Goal: Task Accomplishment & Management: Use online tool/utility

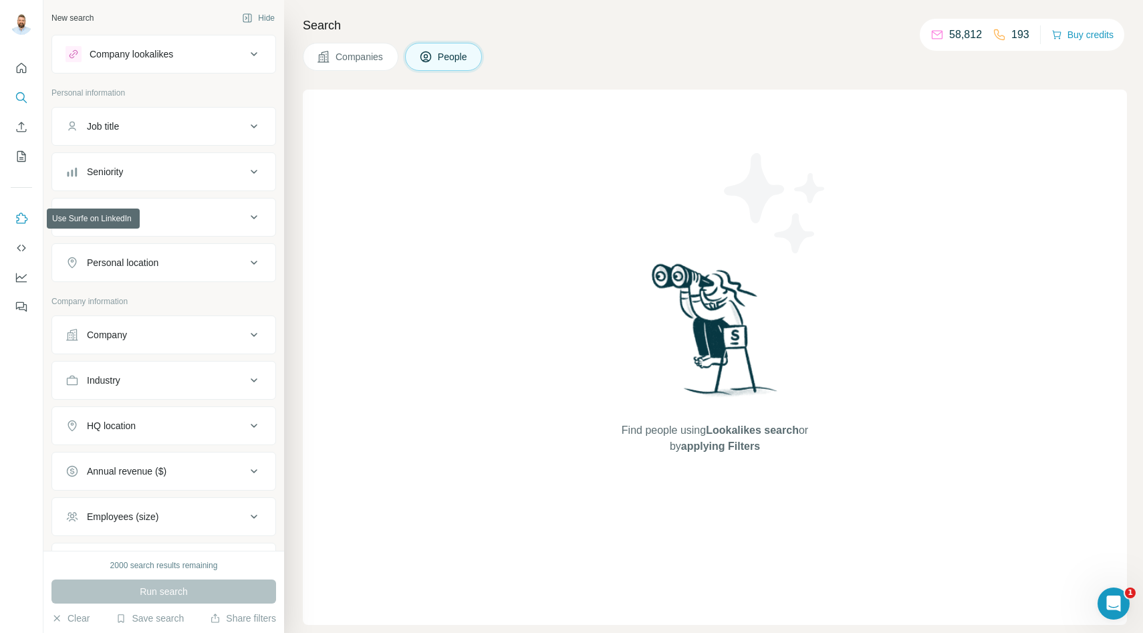
click at [19, 223] on icon "Use Surfe on LinkedIn" at bounding box center [22, 217] width 11 height 11
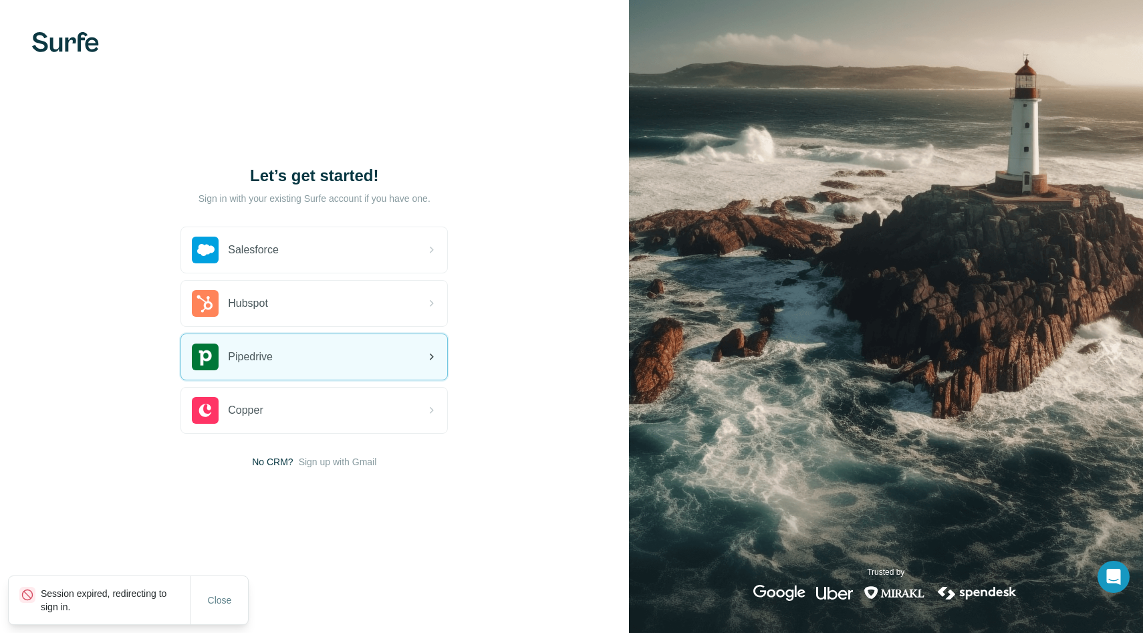
click at [343, 371] on div "Pipedrive" at bounding box center [314, 356] width 266 height 45
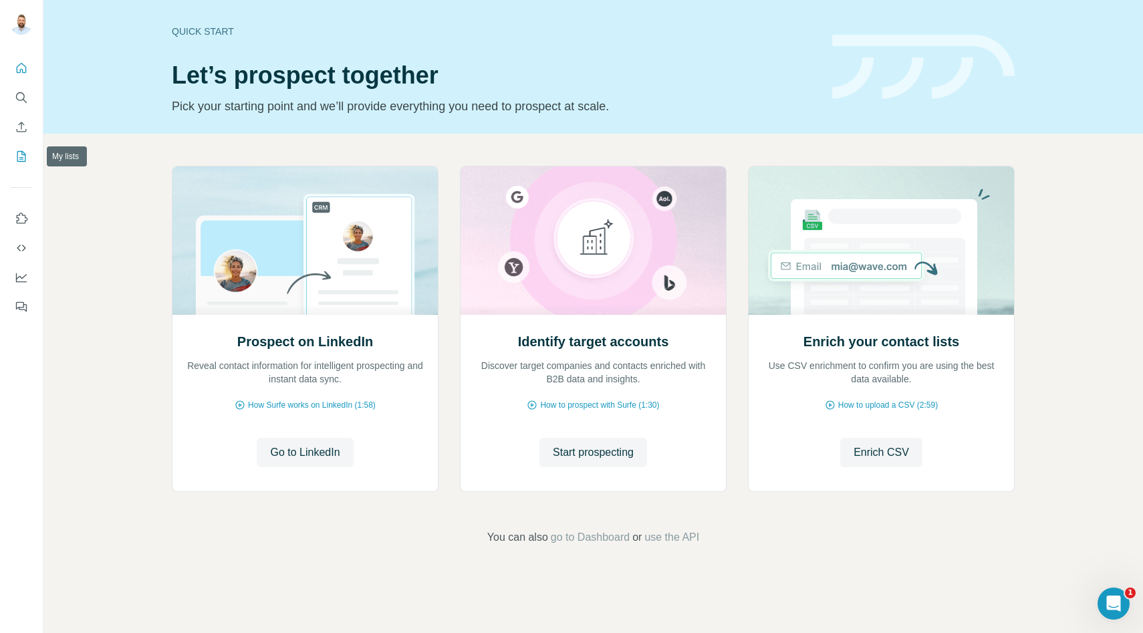
click at [26, 155] on icon "My lists" at bounding box center [21, 156] width 13 height 13
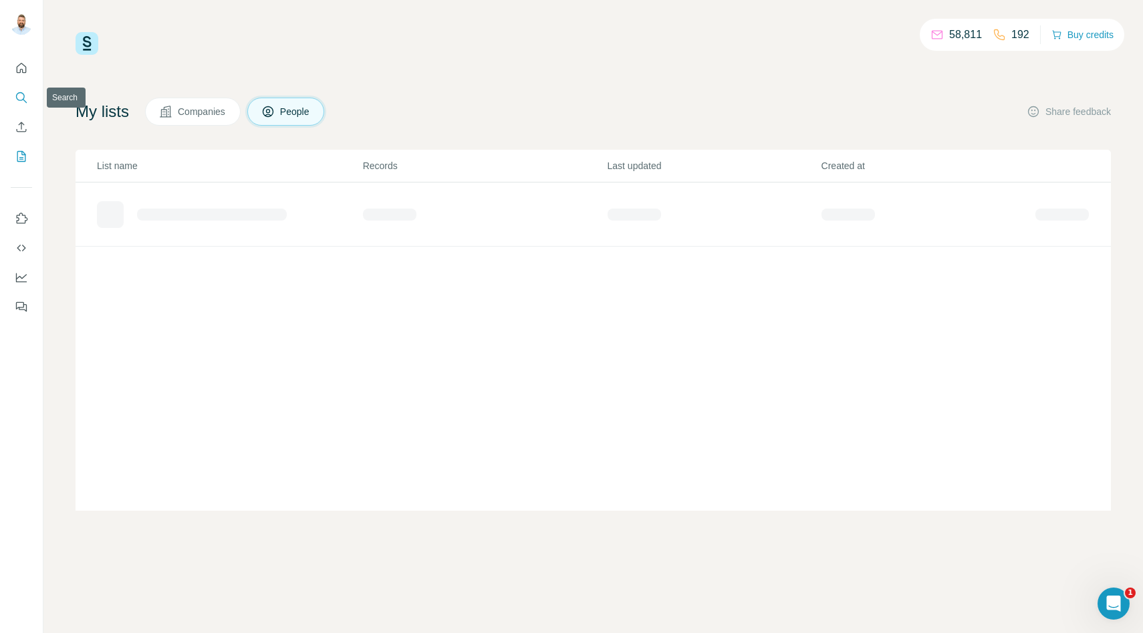
click at [23, 102] on icon "Search" at bounding box center [21, 97] width 13 height 13
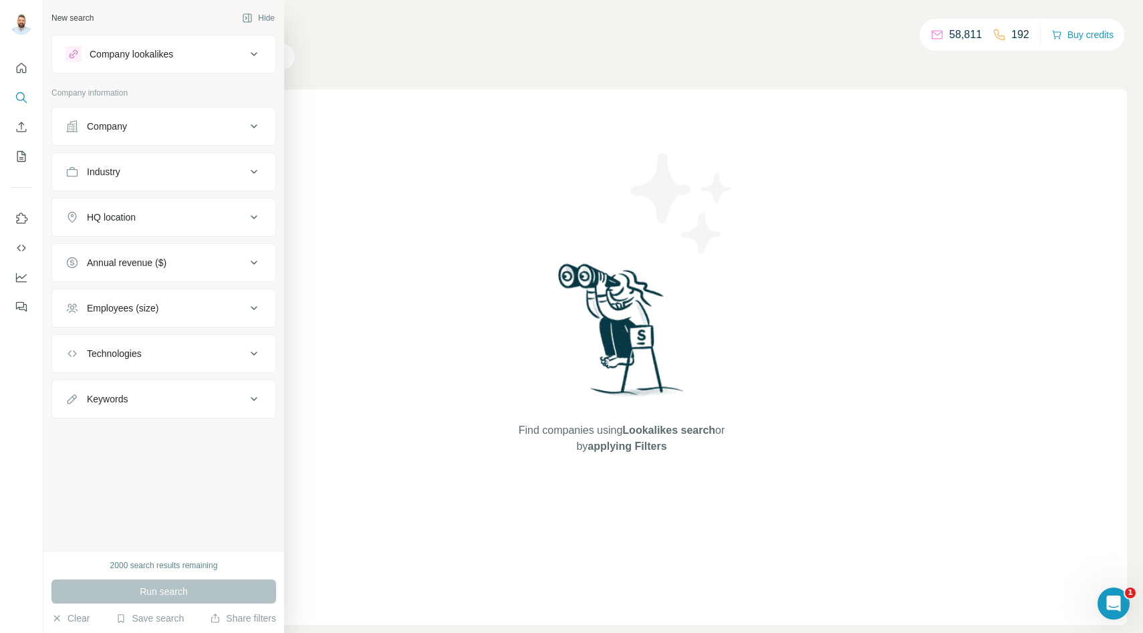
click at [126, 170] on div "Industry" at bounding box center [155, 171] width 180 height 13
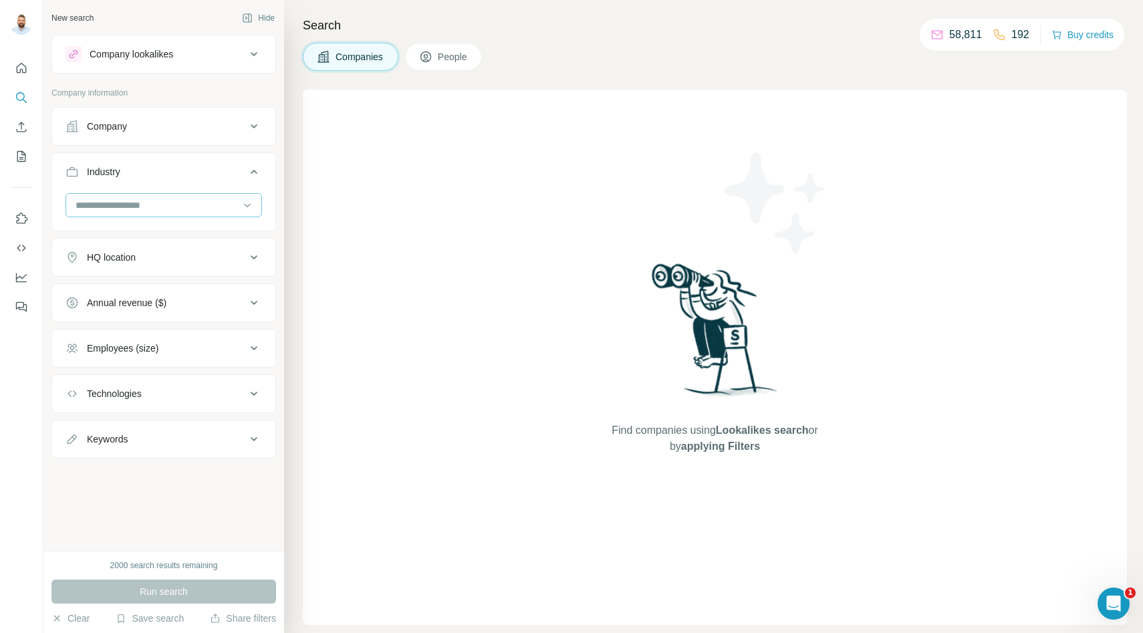
click at [134, 202] on input at bounding box center [156, 205] width 165 height 15
type input "***"
click at [130, 239] on div "Hospital" at bounding box center [164, 235] width 174 height 13
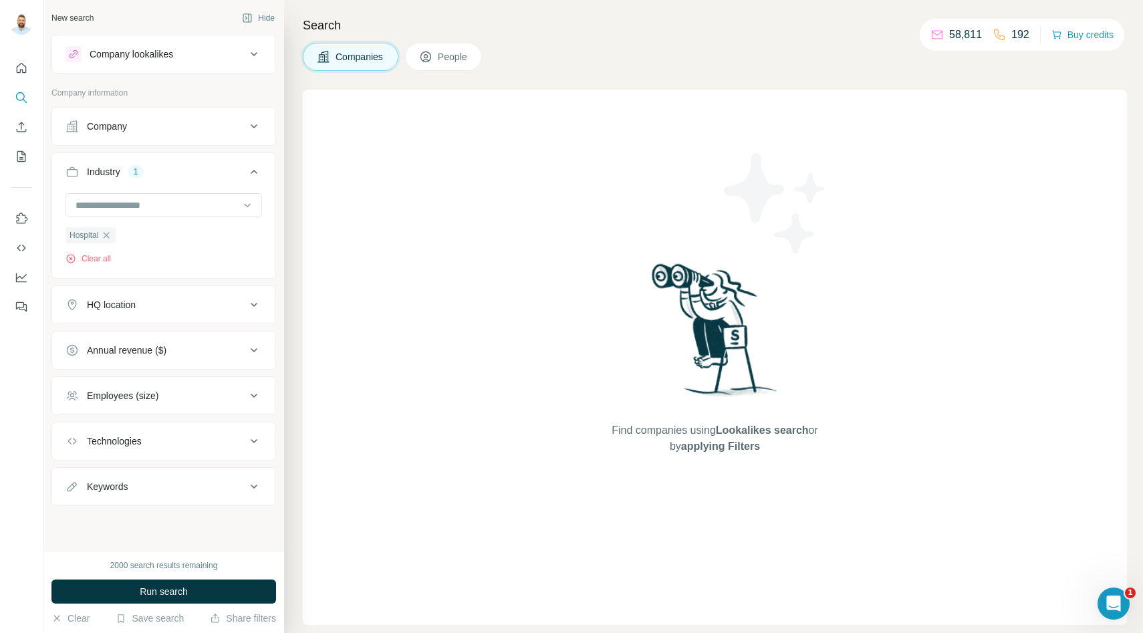
click at [136, 125] on div "Company" at bounding box center [155, 126] width 180 height 13
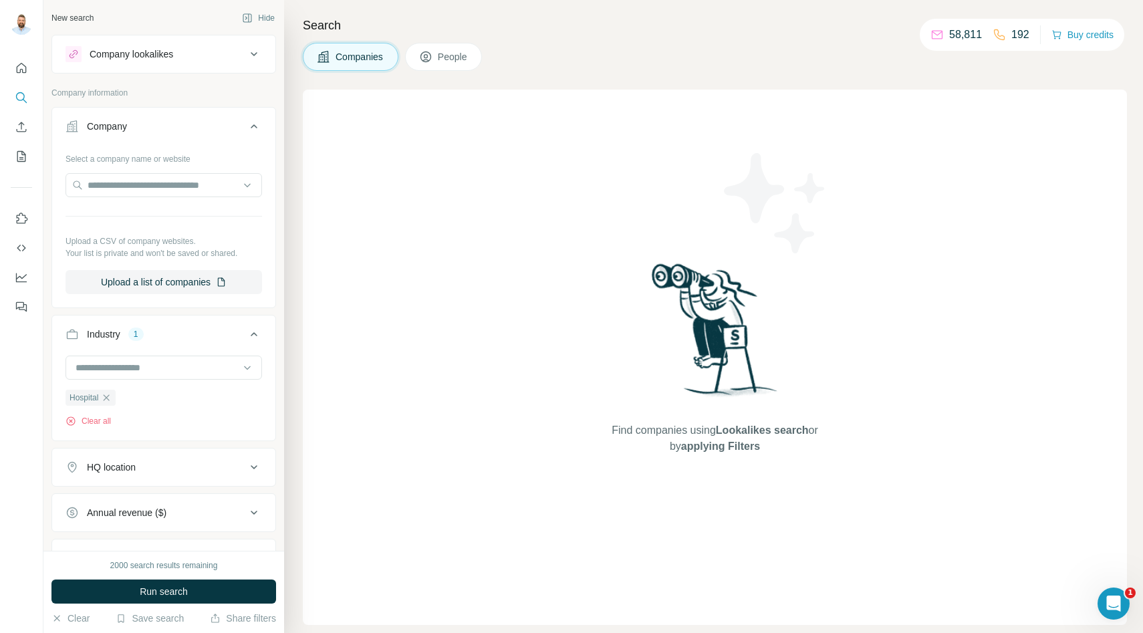
click at [136, 125] on div "Company" at bounding box center [155, 126] width 180 height 13
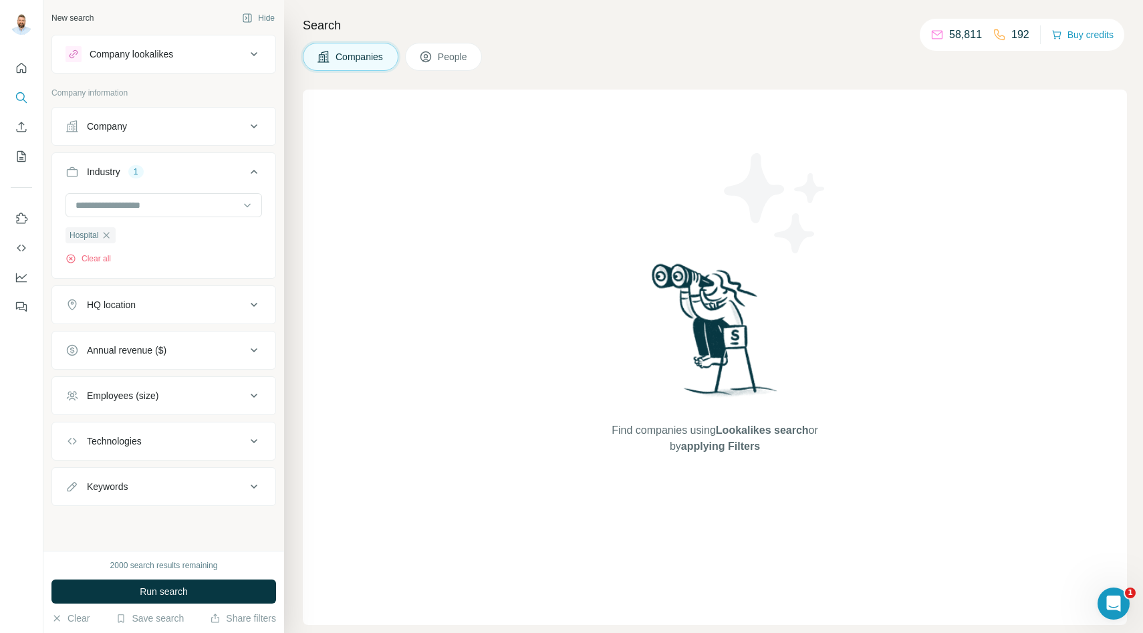
click at [445, 60] on span "People" at bounding box center [453, 56] width 31 height 13
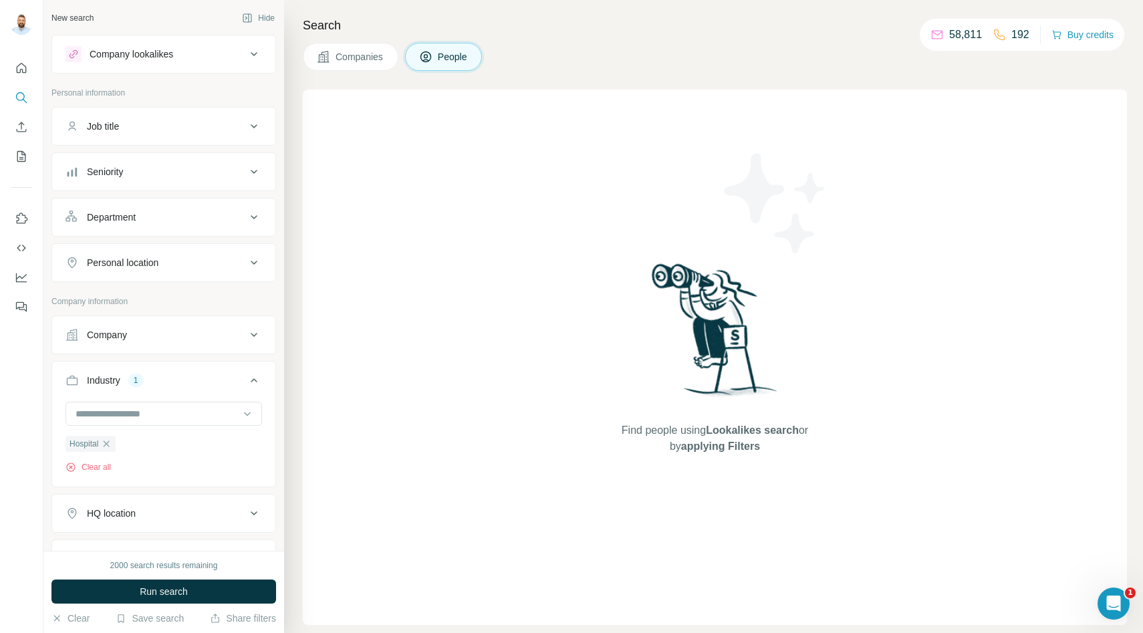
click at [156, 267] on div "Personal location" at bounding box center [122, 262] width 71 height 13
click at [155, 295] on input "text" at bounding box center [163, 296] width 196 height 24
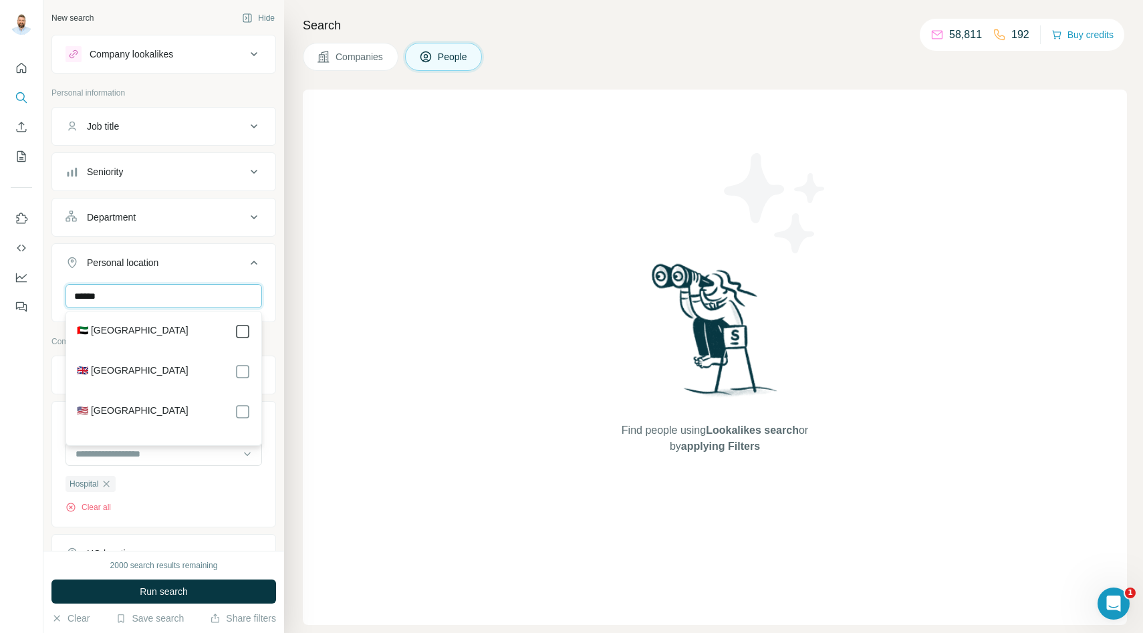
type input "******"
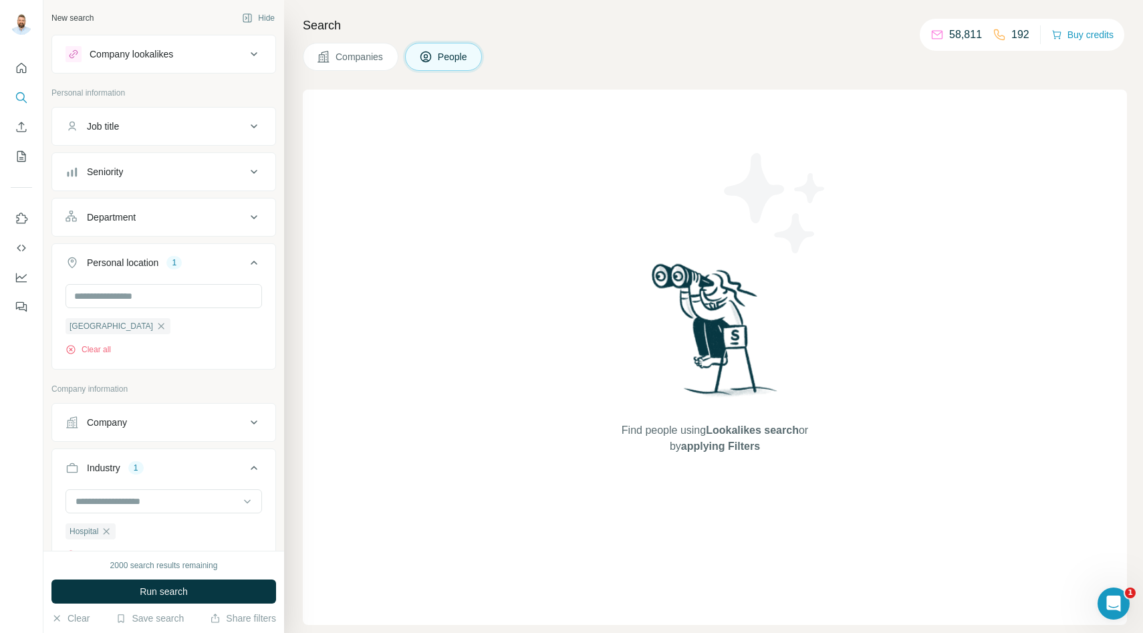
click at [251, 223] on icon at bounding box center [254, 217] width 16 height 16
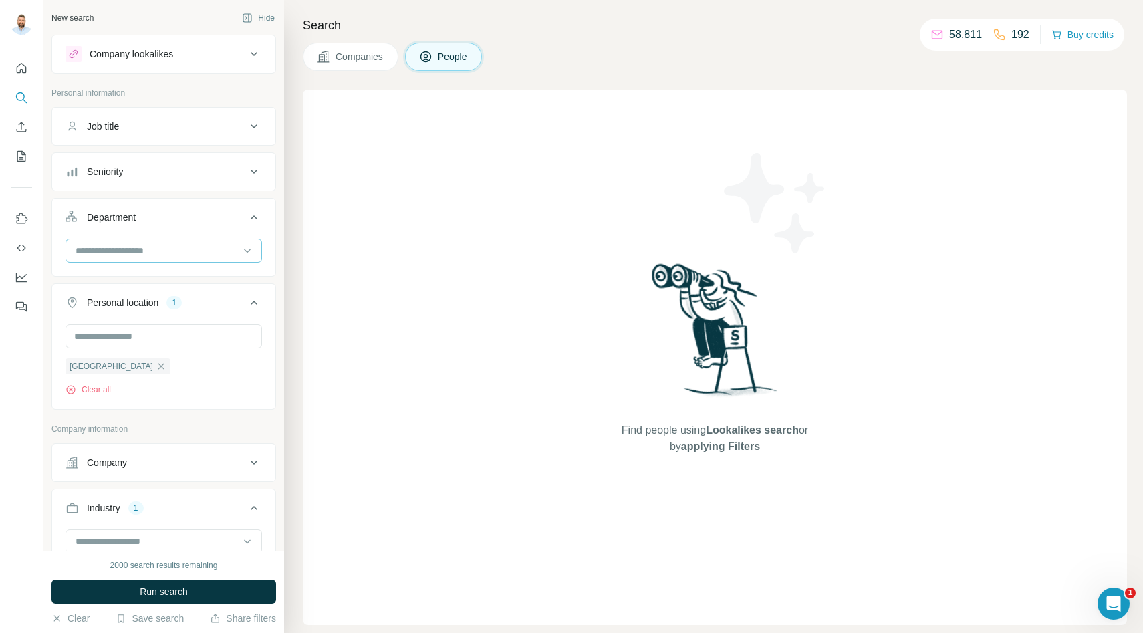
click at [182, 247] on input at bounding box center [156, 250] width 165 height 15
click at [168, 303] on div "HR" at bounding box center [164, 295] width 190 height 24
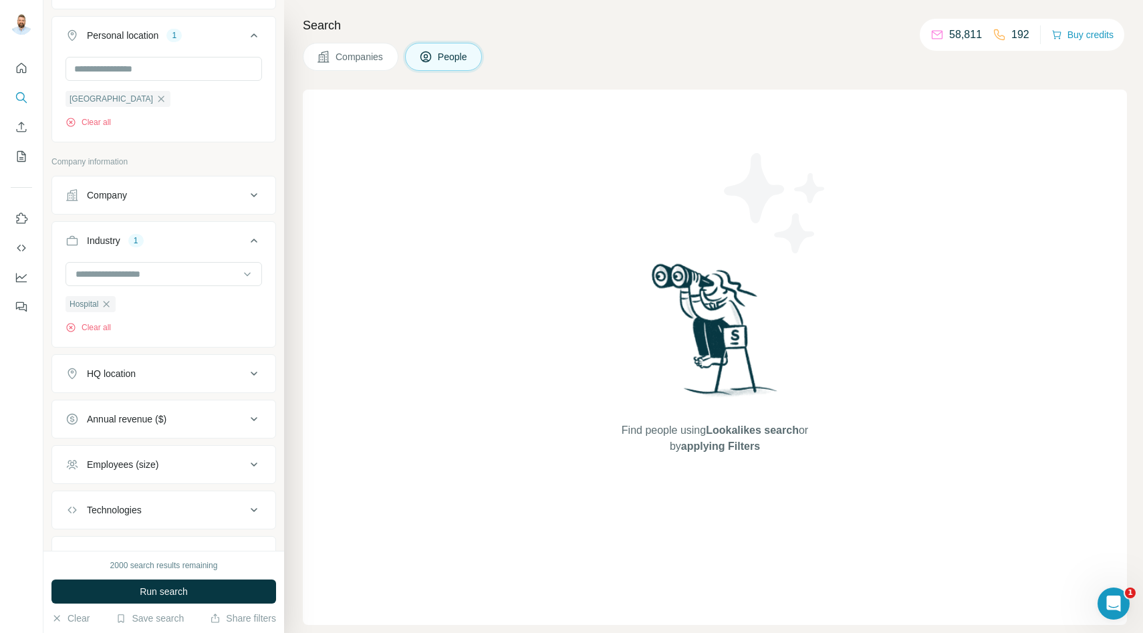
scroll to position [377, 0]
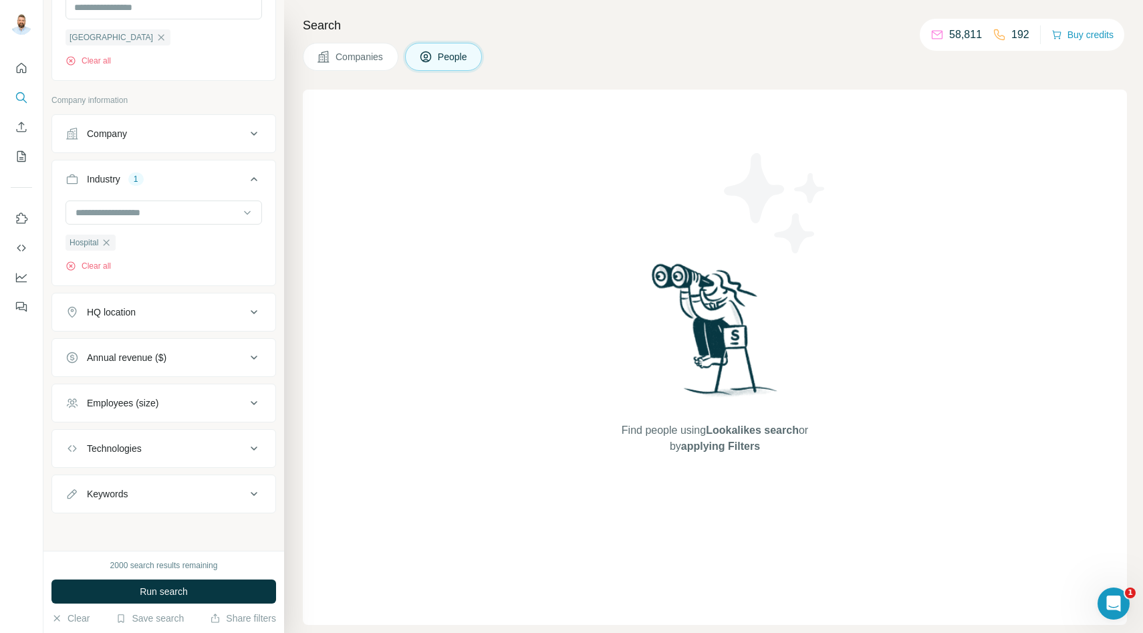
click at [161, 401] on div "Employees (size)" at bounding box center [155, 402] width 180 height 13
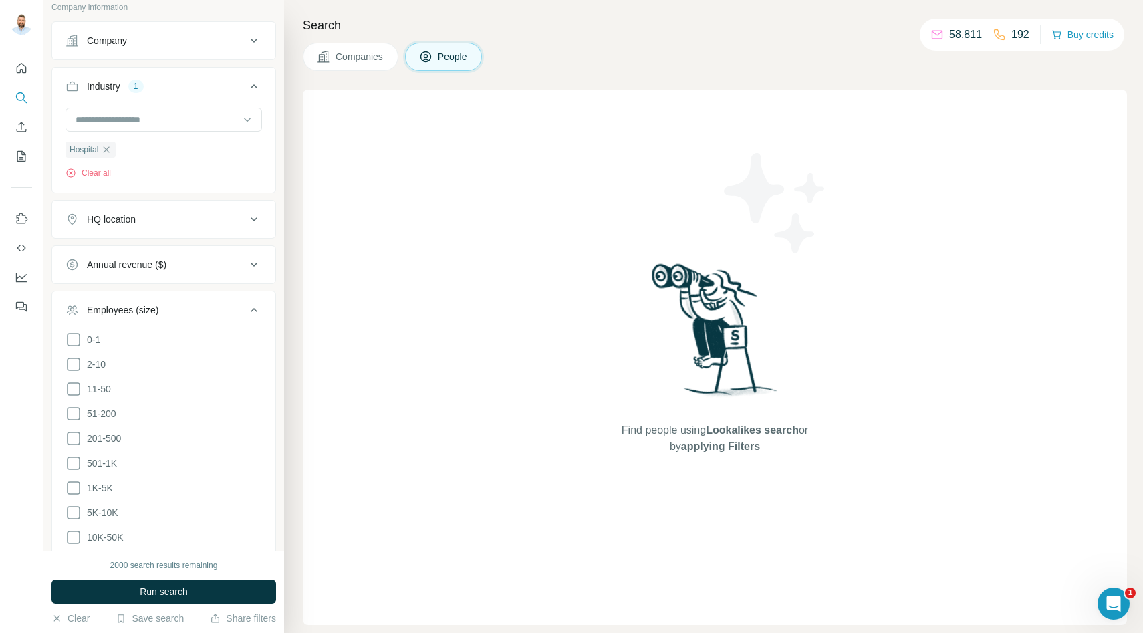
scroll to position [472, 0]
click at [73, 413] on icon at bounding box center [73, 411] width 16 height 16
click at [71, 437] on icon at bounding box center [73, 436] width 16 height 16
click at [73, 462] on icon at bounding box center [73, 460] width 16 height 16
click at [73, 486] on icon at bounding box center [73, 485] width 16 height 16
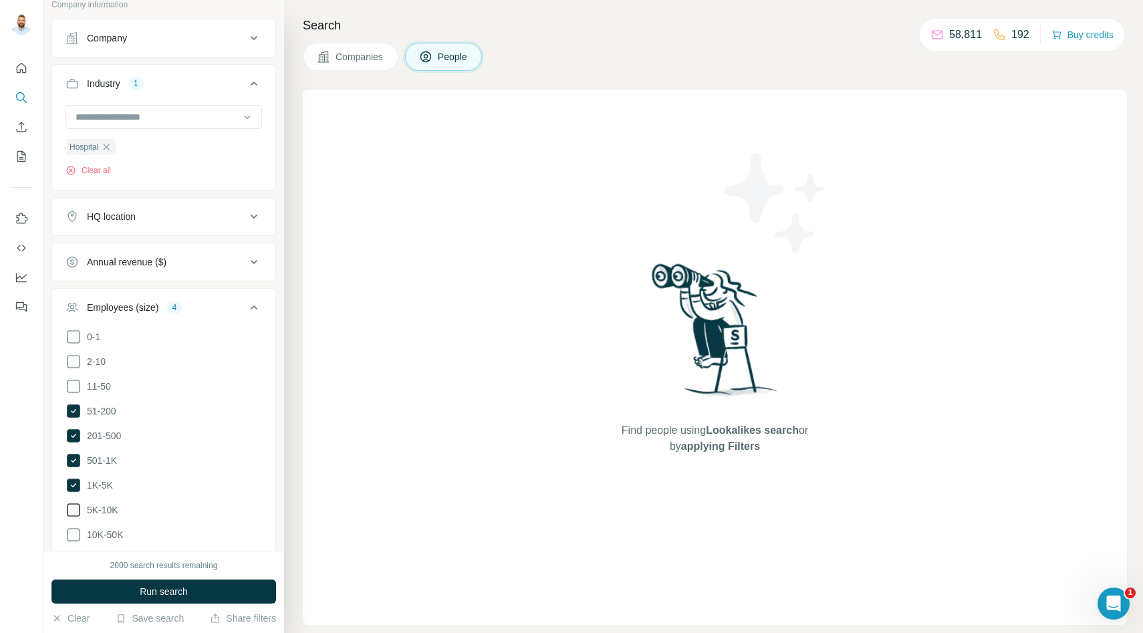
click at [73, 512] on icon at bounding box center [73, 510] width 16 height 16
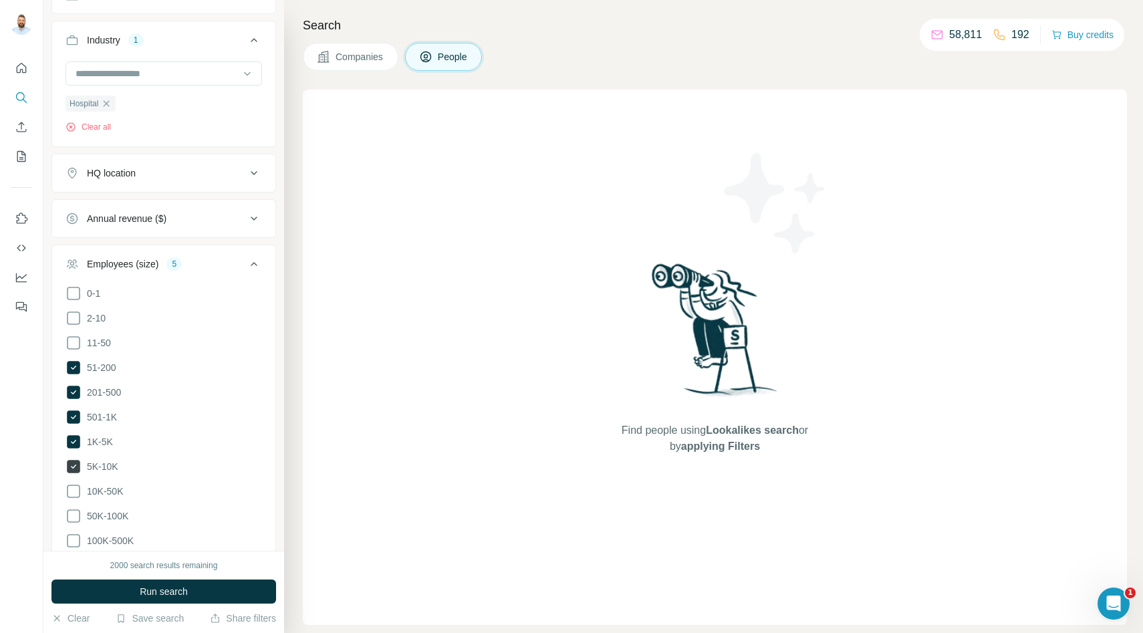
scroll to position [525, 0]
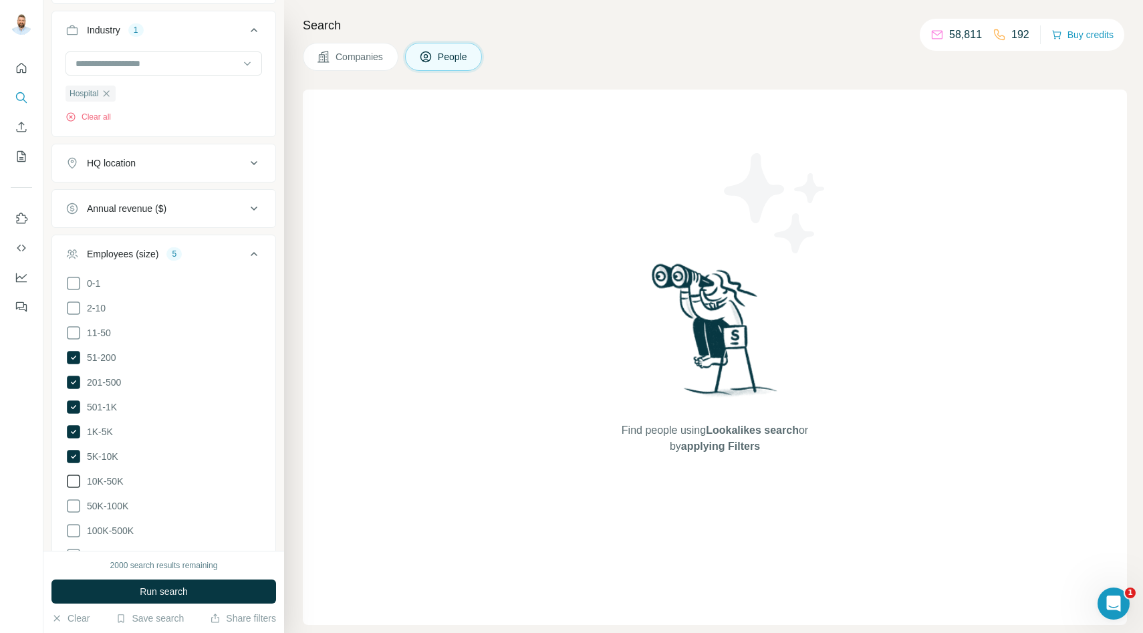
click at [73, 484] on icon at bounding box center [73, 481] width 16 height 16
click at [73, 498] on icon at bounding box center [73, 506] width 16 height 16
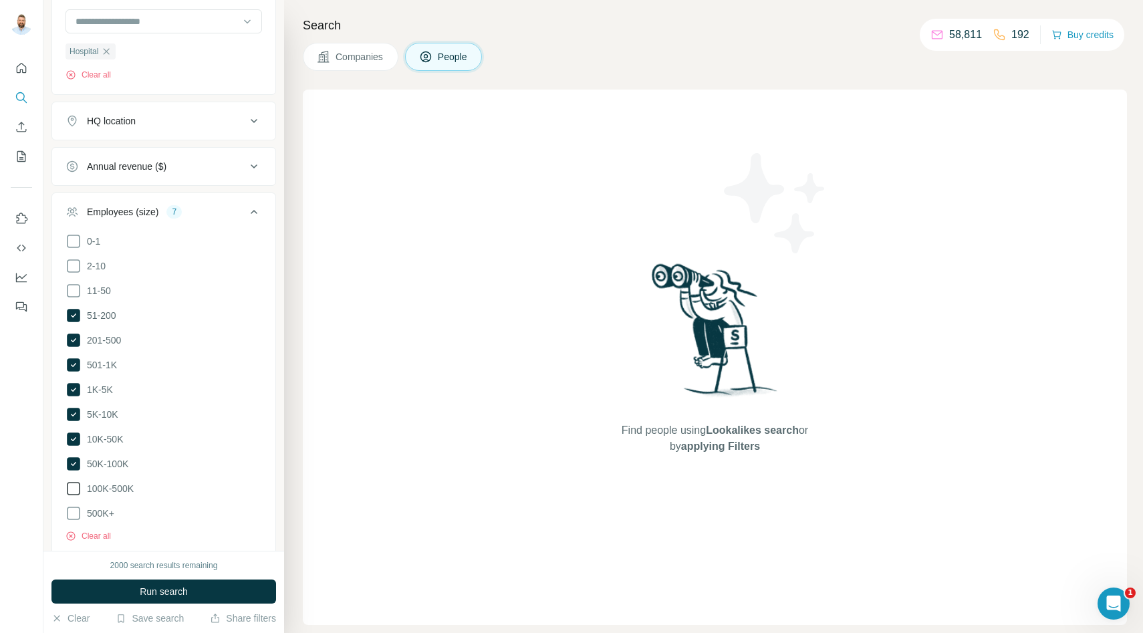
scroll to position [580, 0]
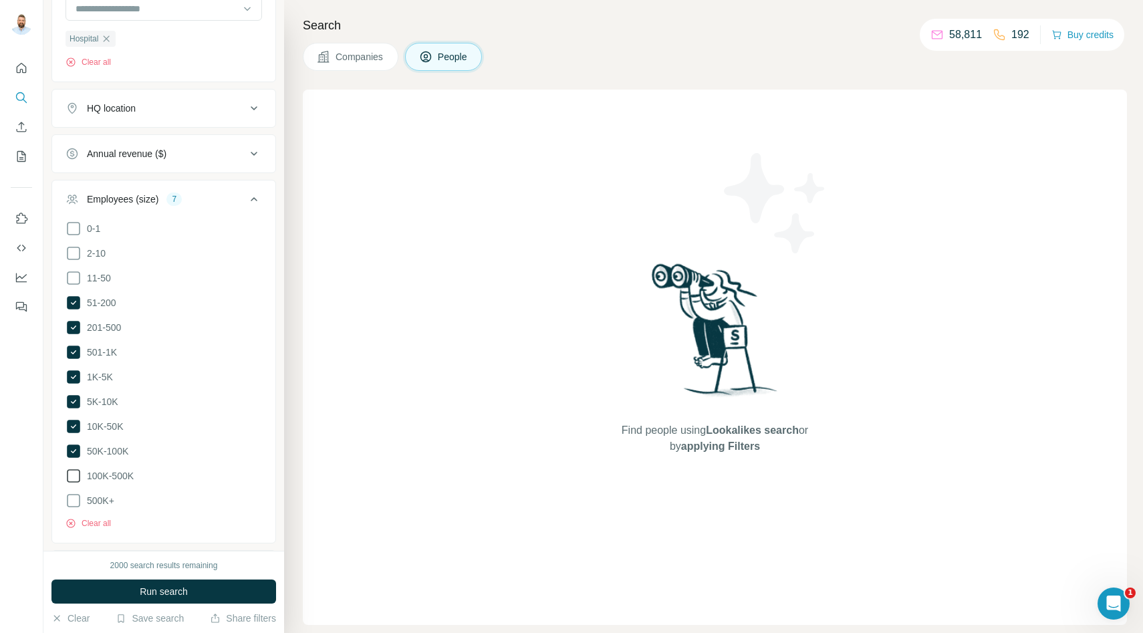
click at [75, 472] on icon at bounding box center [73, 476] width 16 height 16
click at [75, 309] on icon at bounding box center [73, 302] width 13 height 13
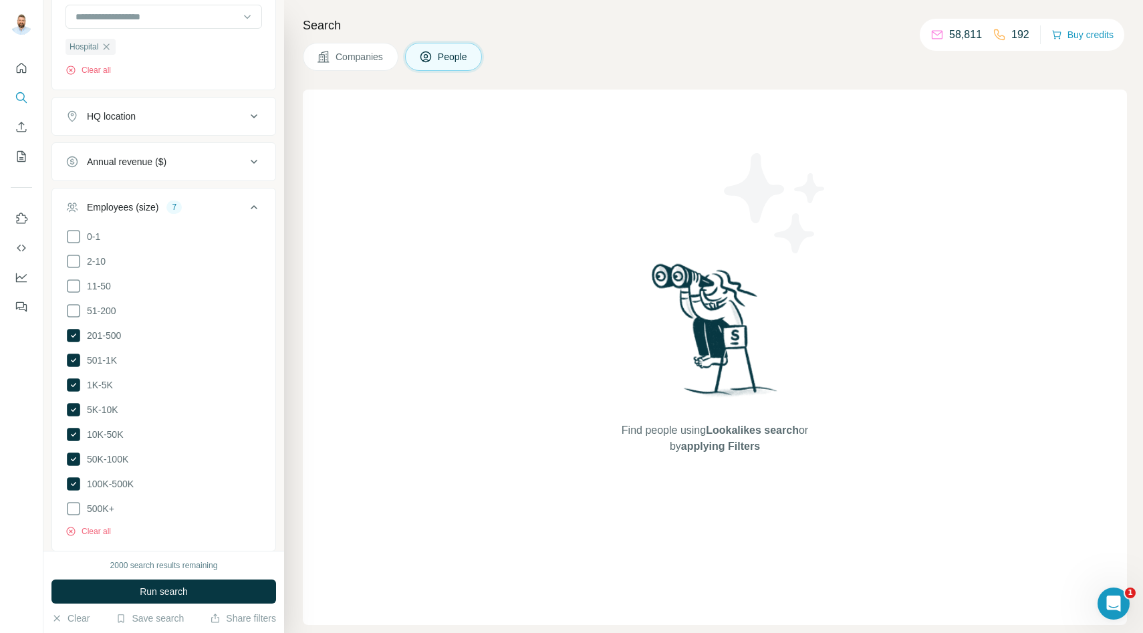
scroll to position [571, 0]
click at [76, 337] on icon at bounding box center [73, 336] width 13 height 13
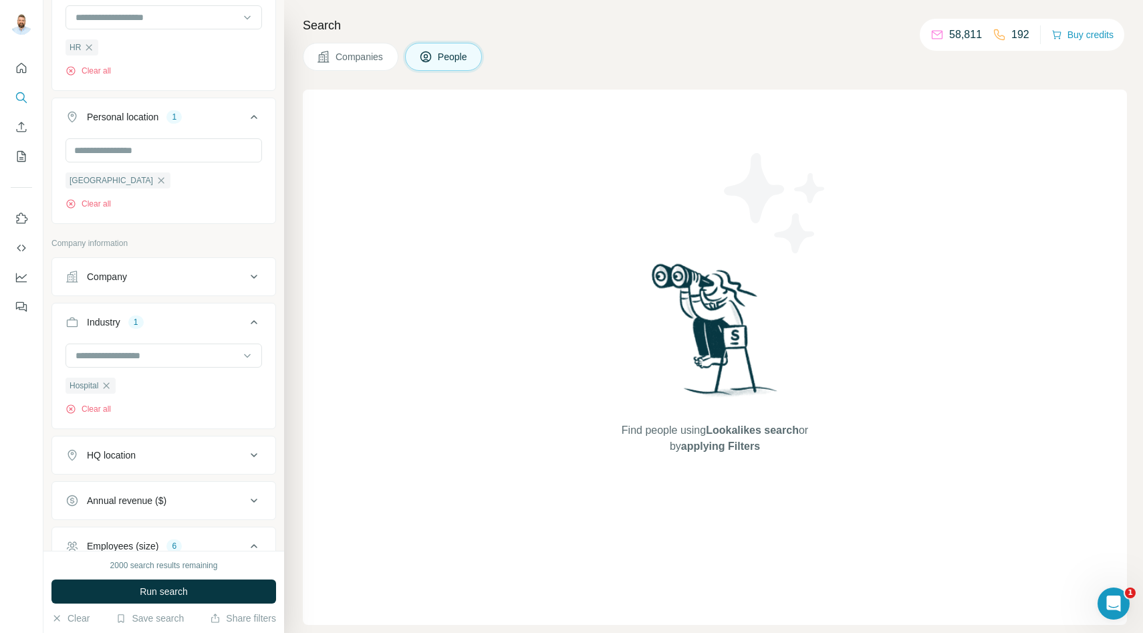
scroll to position [269, 0]
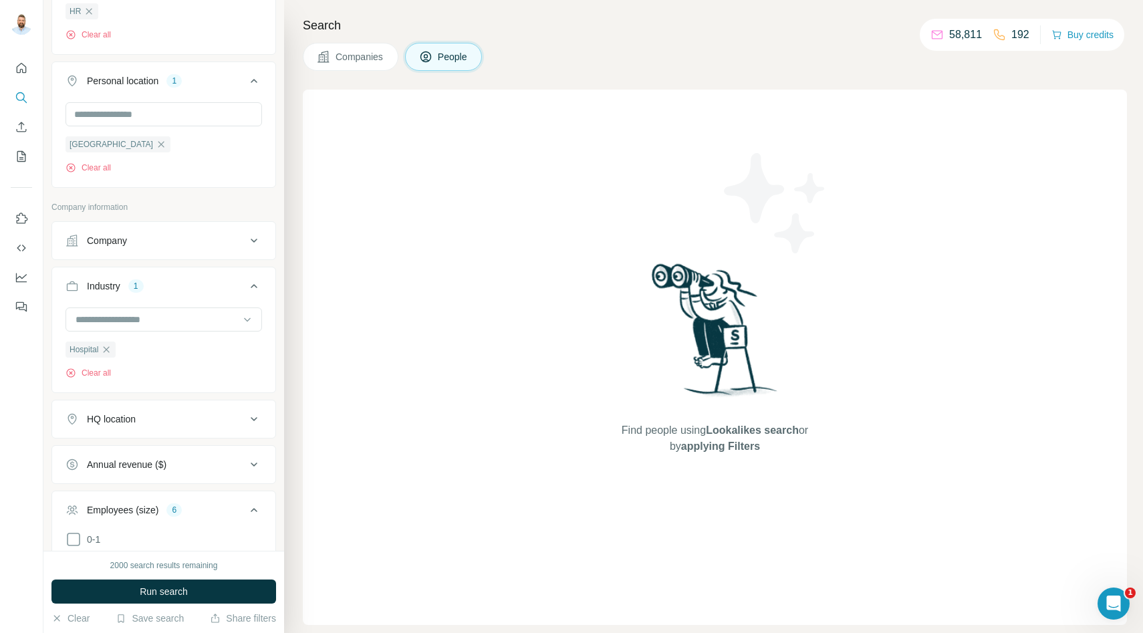
click at [188, 425] on div "HQ location" at bounding box center [155, 418] width 180 height 13
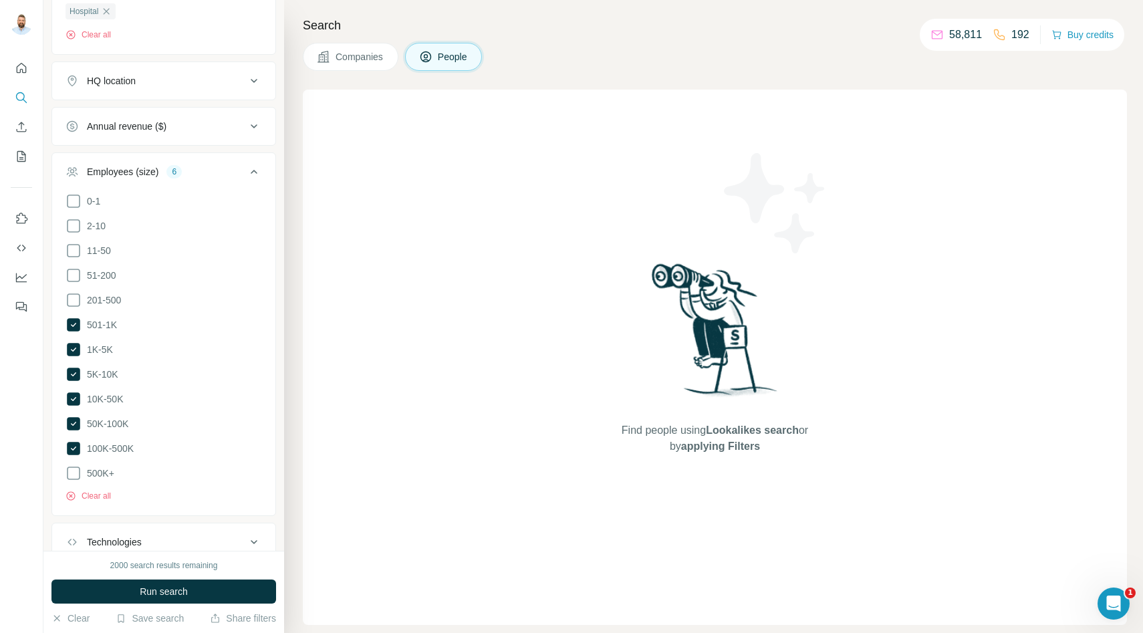
scroll to position [698, 0]
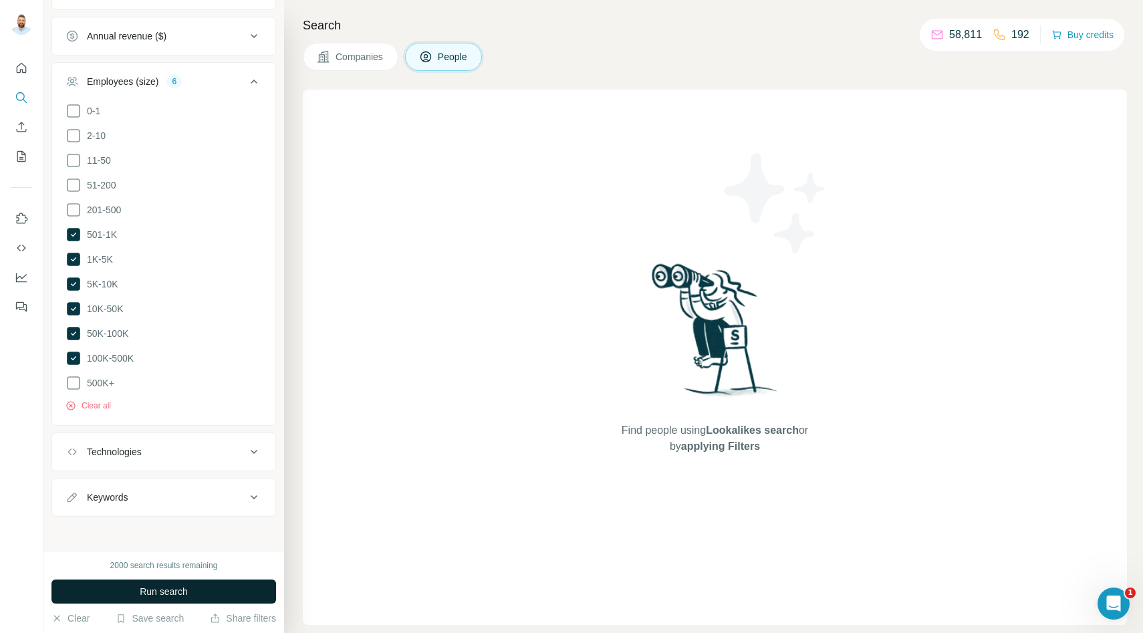
click at [188, 596] on span "Run search" at bounding box center [164, 591] width 48 height 13
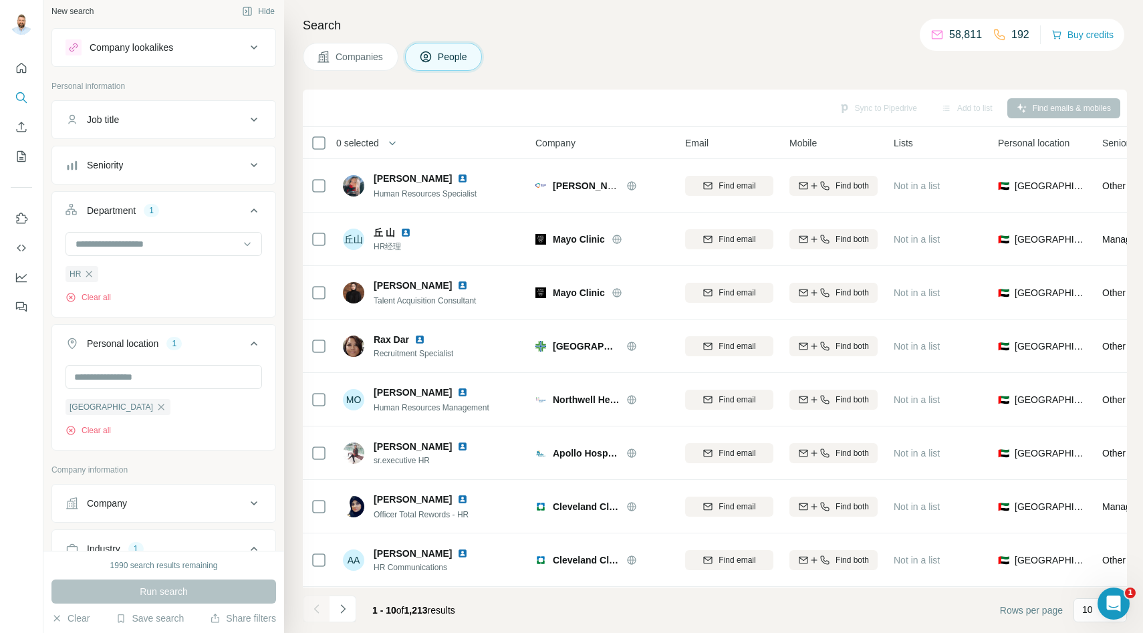
scroll to position [0, 0]
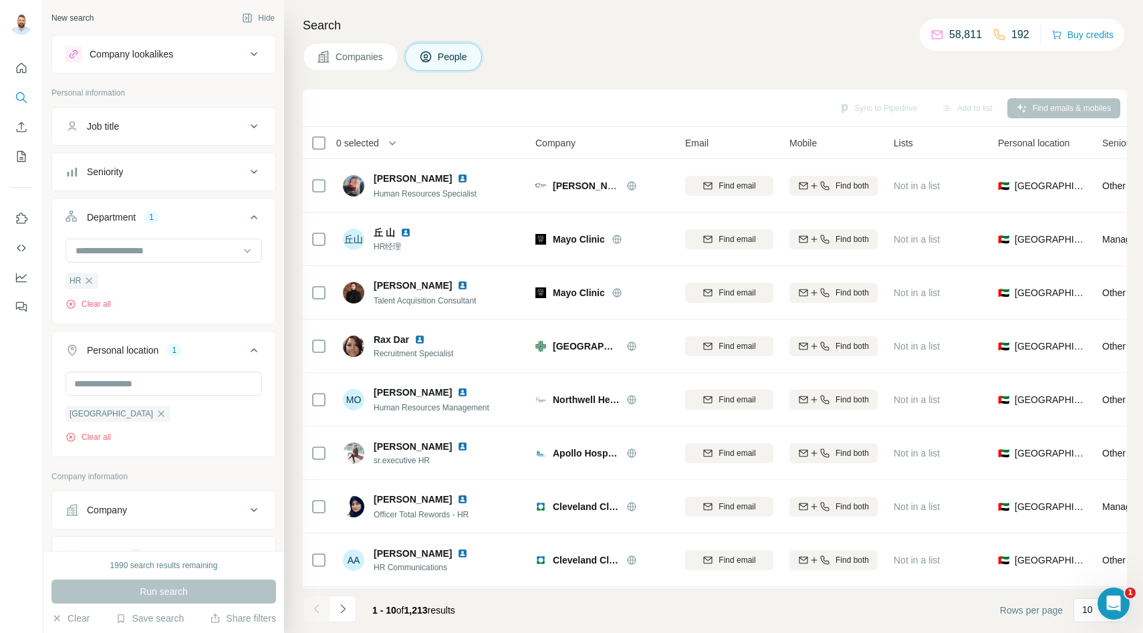
click at [140, 174] on div "Seniority" at bounding box center [155, 171] width 180 height 13
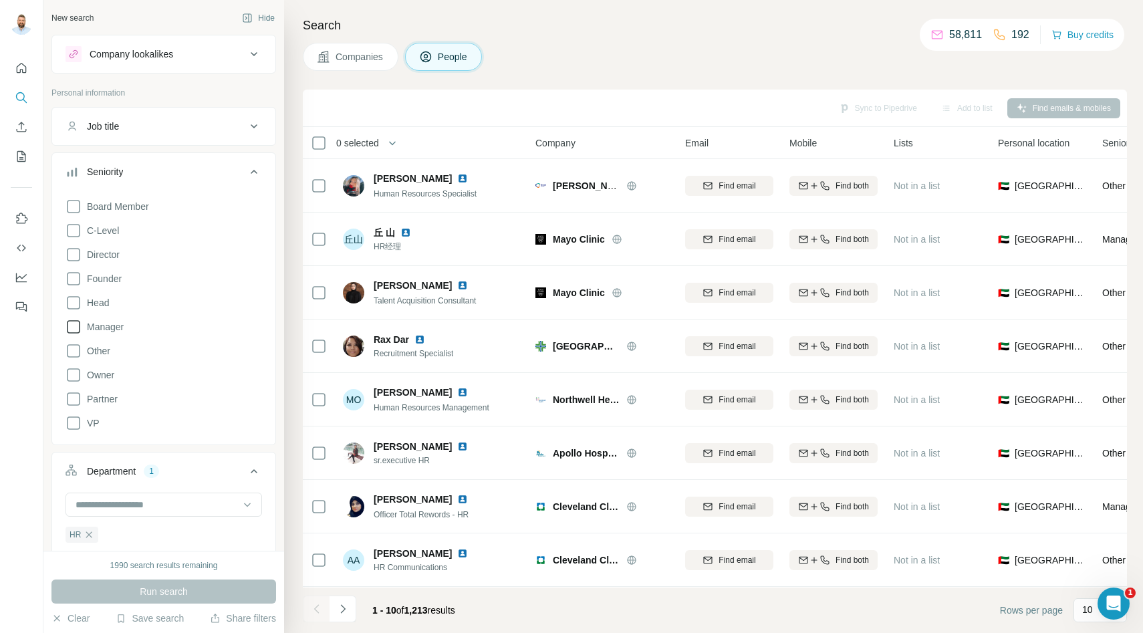
click at [76, 324] on icon at bounding box center [73, 327] width 16 height 16
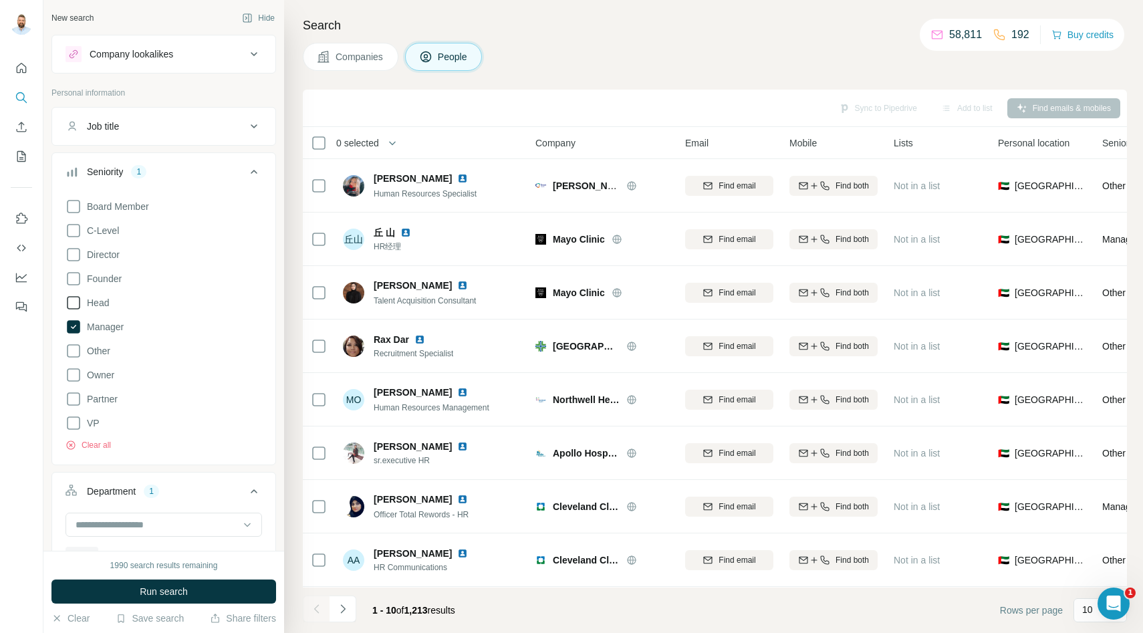
click at [76, 301] on icon at bounding box center [73, 303] width 16 height 16
click at [77, 253] on icon at bounding box center [73, 255] width 16 height 16
click at [72, 228] on icon at bounding box center [73, 230] width 16 height 16
click at [161, 585] on span "Run search" at bounding box center [164, 591] width 48 height 13
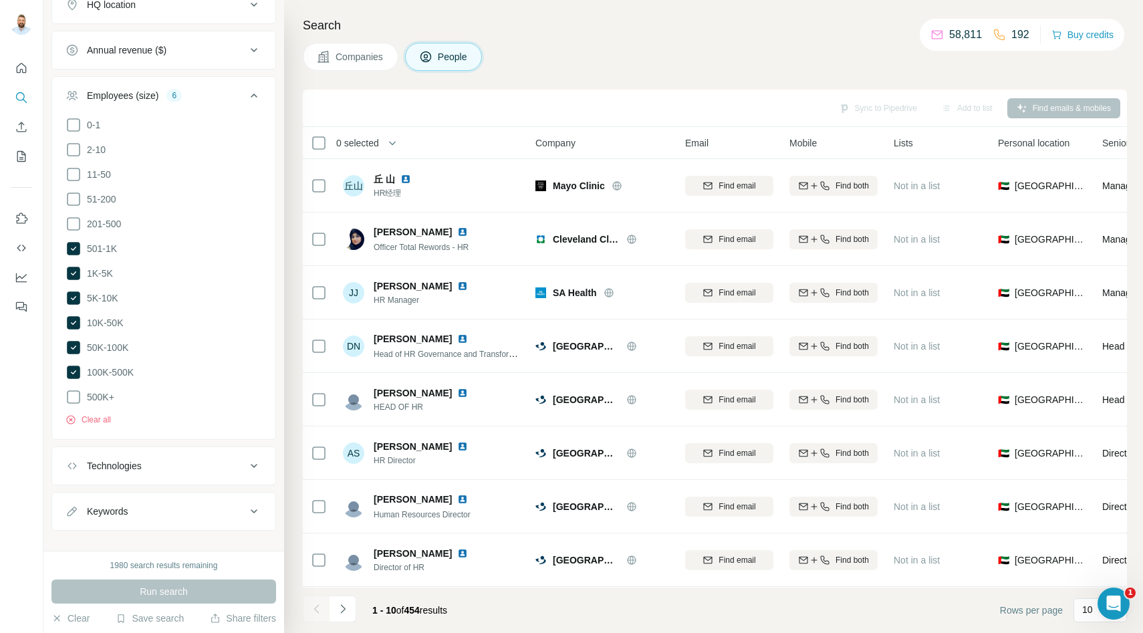
scroll to position [971, 0]
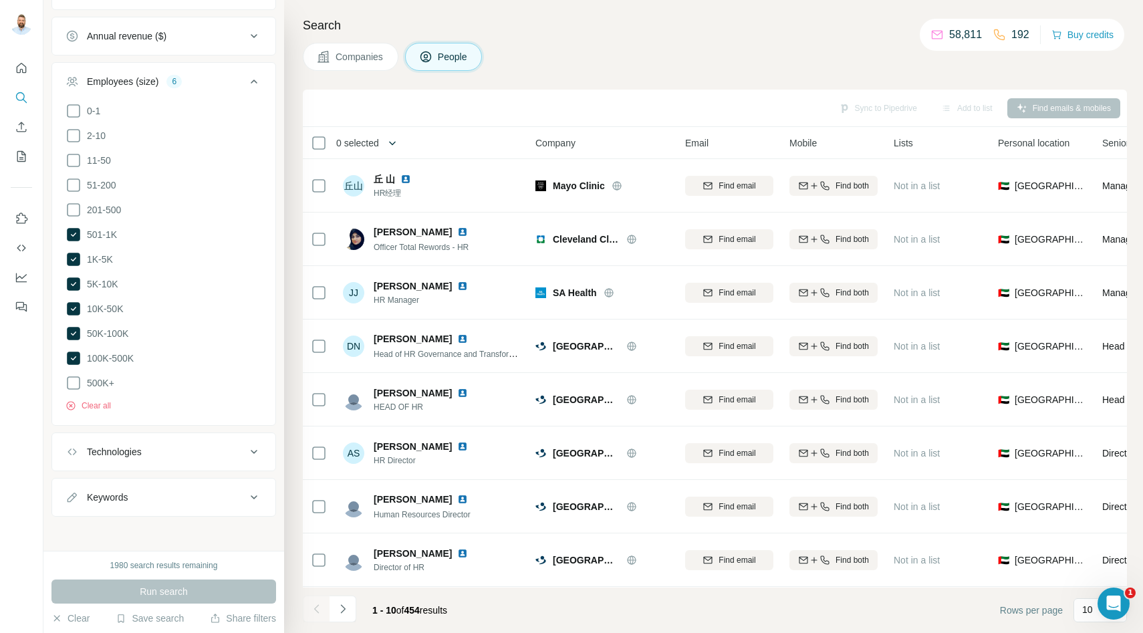
click at [394, 142] on icon "button" at bounding box center [392, 143] width 7 height 4
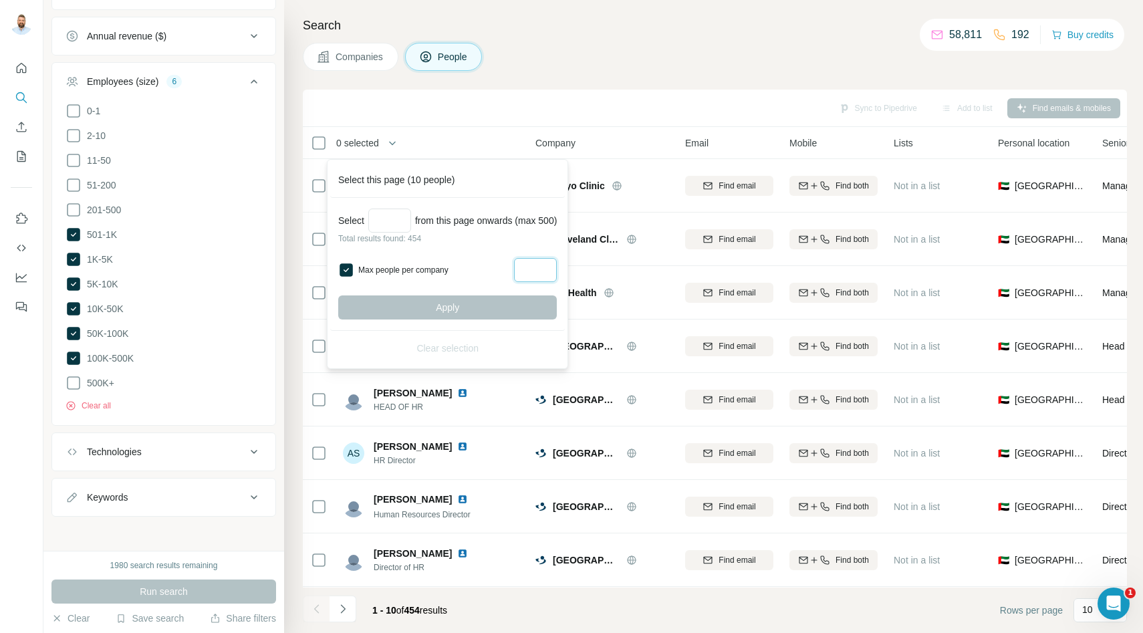
click at [543, 265] on input "Max people per company" at bounding box center [535, 270] width 43 height 24
type input "*"
click at [402, 222] on input "Select a number (up to 500)" at bounding box center [389, 220] width 43 height 24
type input "*"
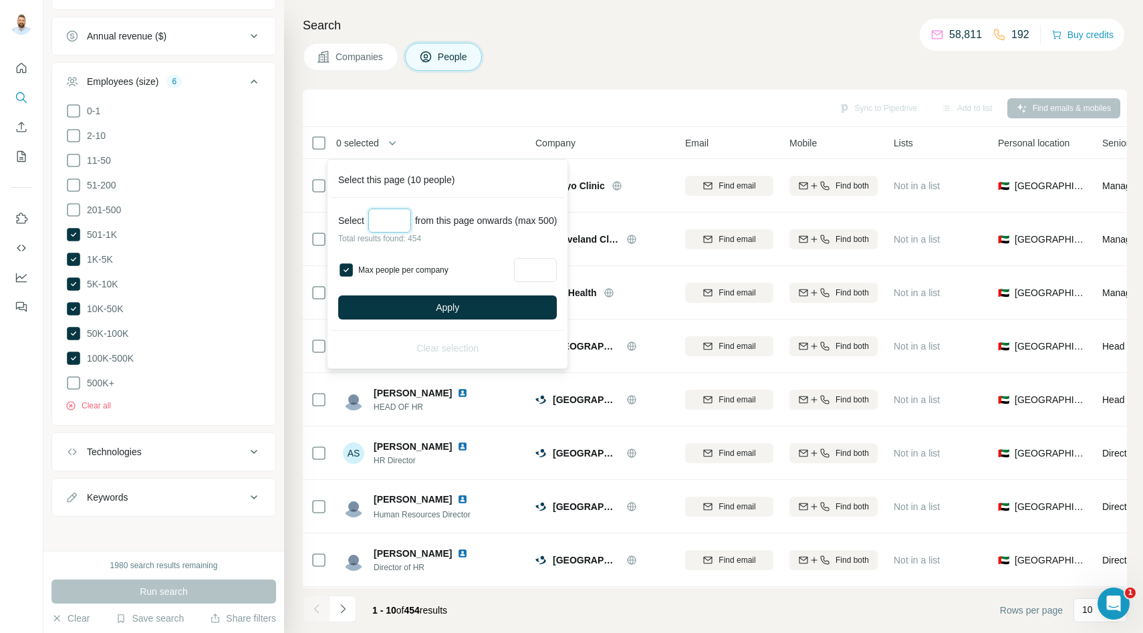
type input "*"
click at [400, 218] on input "*" at bounding box center [389, 220] width 43 height 24
type input "***"
click at [459, 309] on span "Apply" at bounding box center [447, 307] width 23 height 13
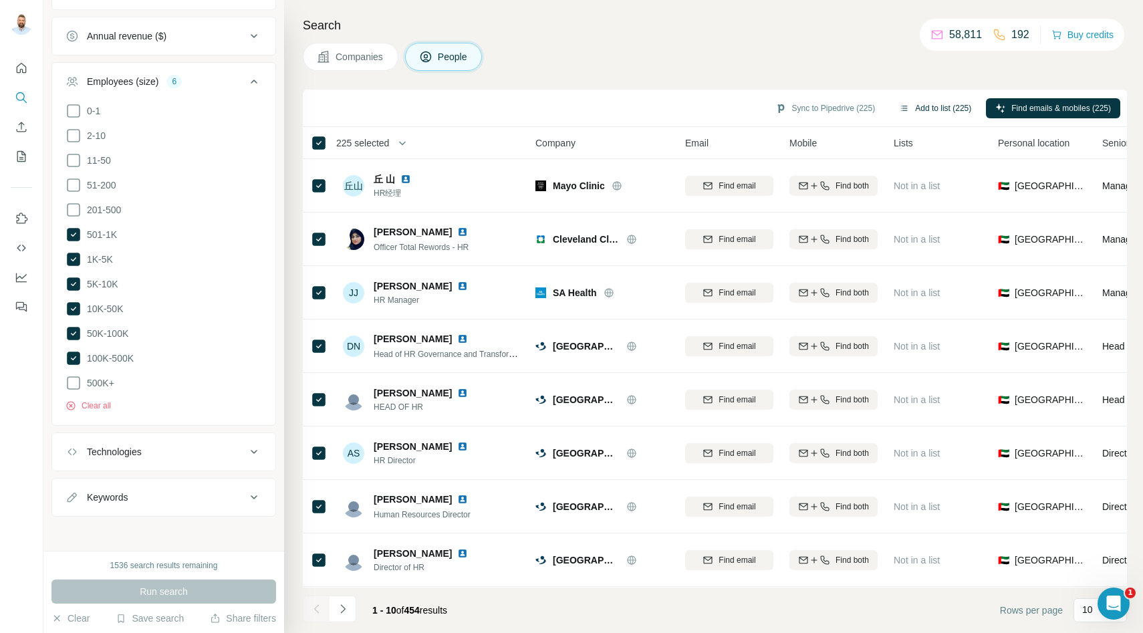
click at [942, 113] on button "Add to list (225)" at bounding box center [934, 108] width 91 height 20
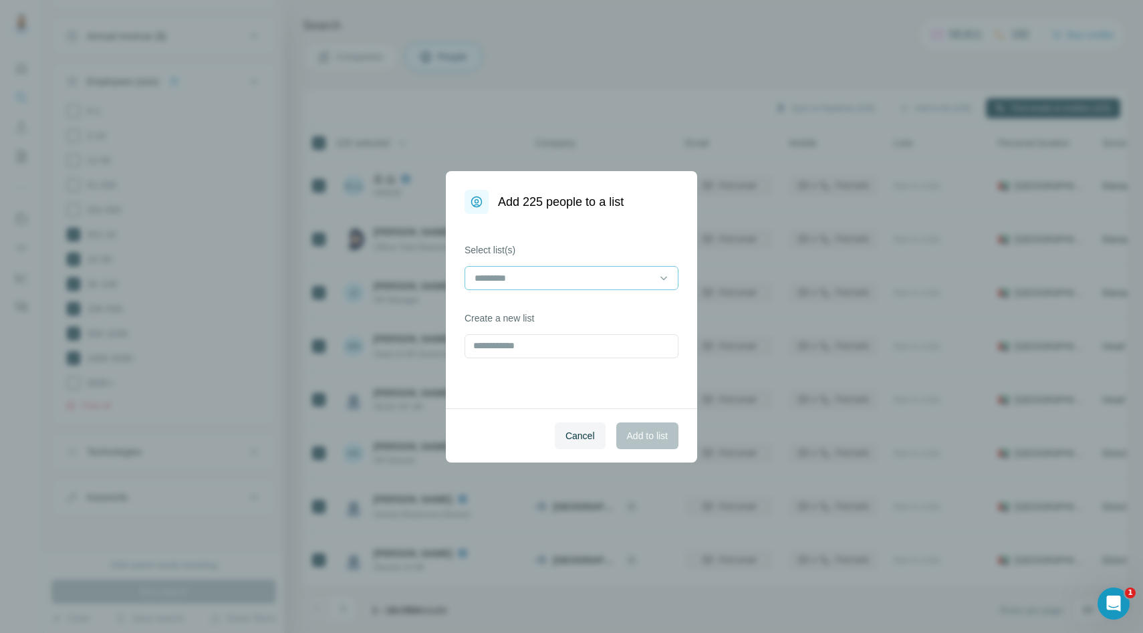
click at [578, 278] on input at bounding box center [563, 278] width 180 height 15
click at [587, 237] on div "Select list(s) Create a new list" at bounding box center [571, 311] width 251 height 194
click at [509, 345] on input "text" at bounding box center [571, 346] width 214 height 24
type input "*********"
click at [630, 439] on span "Add to list" at bounding box center [647, 435] width 41 height 13
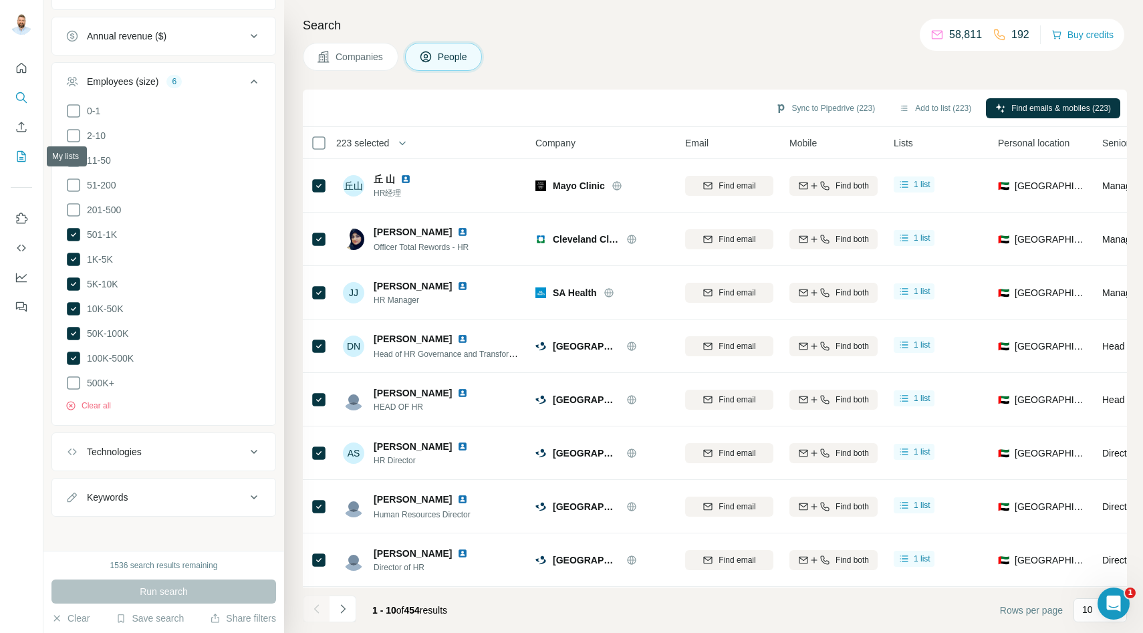
click at [19, 160] on icon "My lists" at bounding box center [21, 156] width 13 height 13
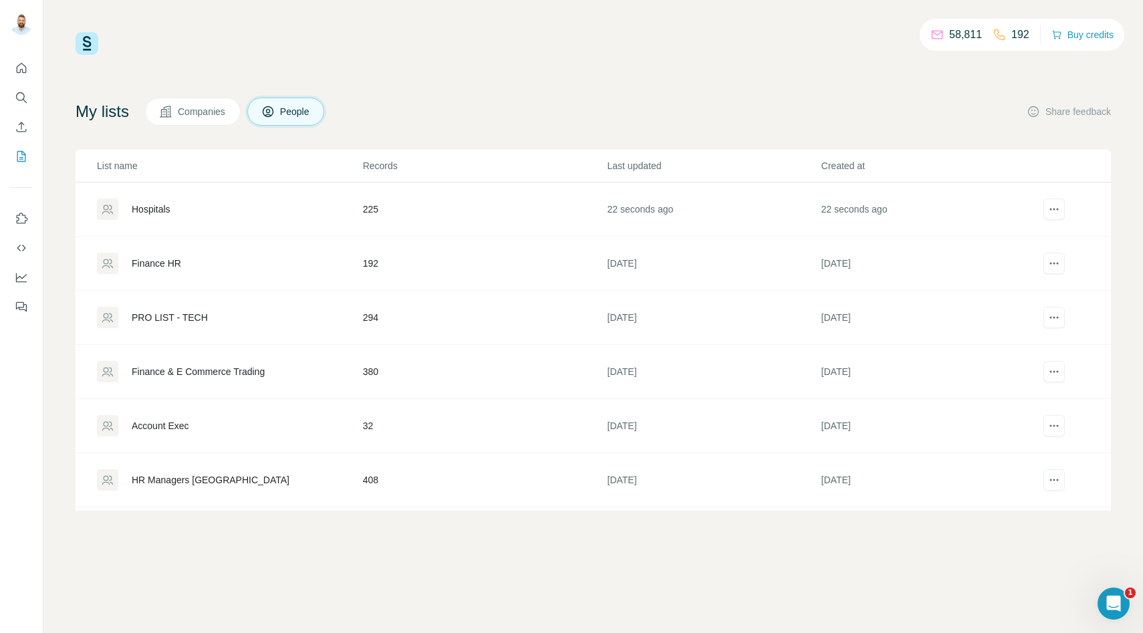
click at [146, 211] on div "Hospitals" at bounding box center [151, 208] width 39 height 13
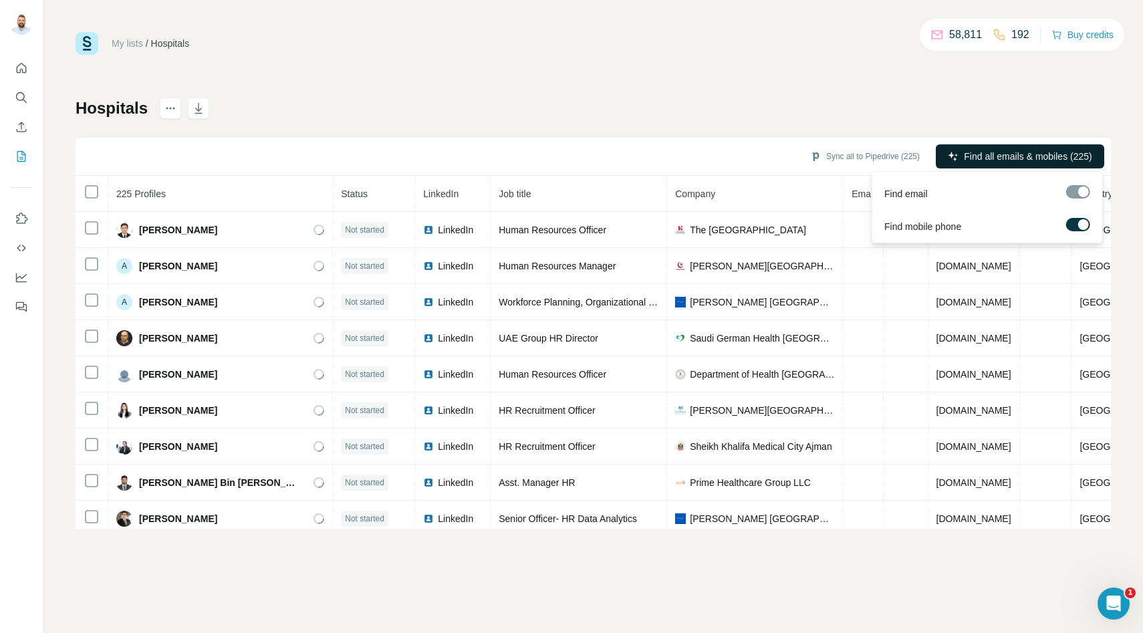
click at [948, 154] on icon "button" at bounding box center [952, 156] width 11 height 11
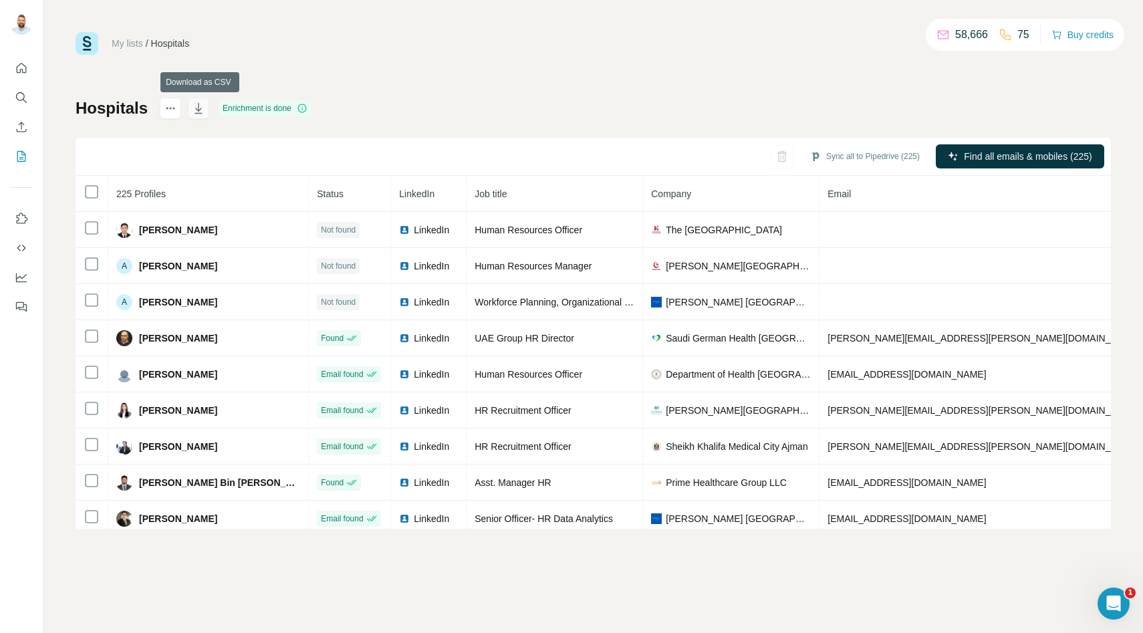
click at [204, 110] on icon "button" at bounding box center [198, 108] width 13 height 13
click at [844, 154] on button "Sync all to Pipedrive (225)" at bounding box center [864, 156] width 128 height 20
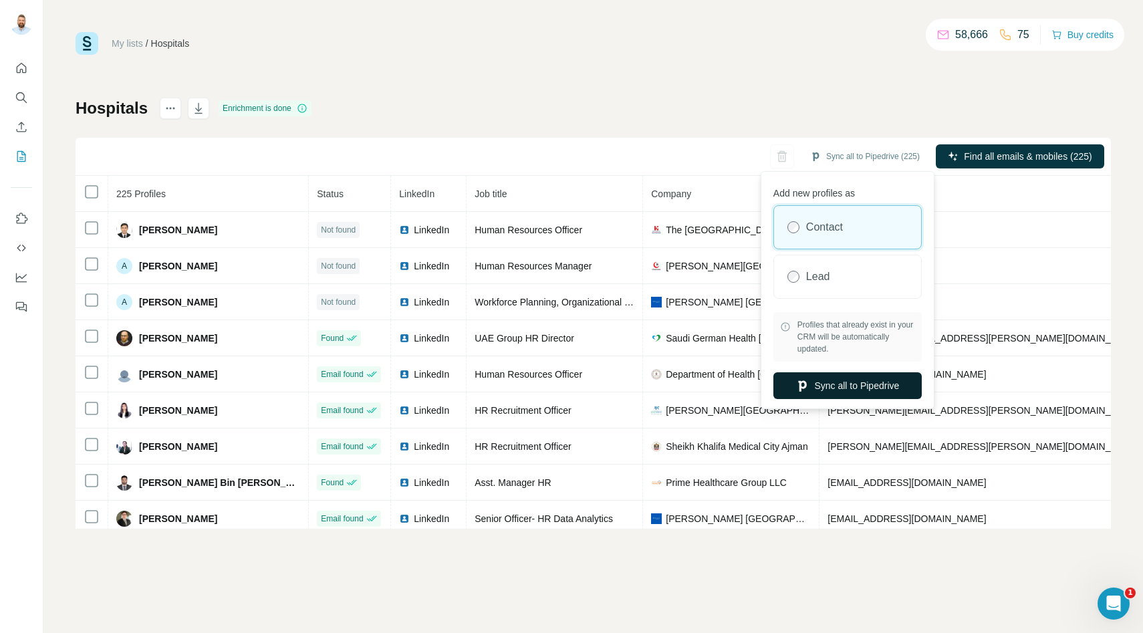
click at [849, 384] on button "Sync all to Pipedrive" at bounding box center [847, 385] width 148 height 27
